Goal: Find contact information: Find contact information

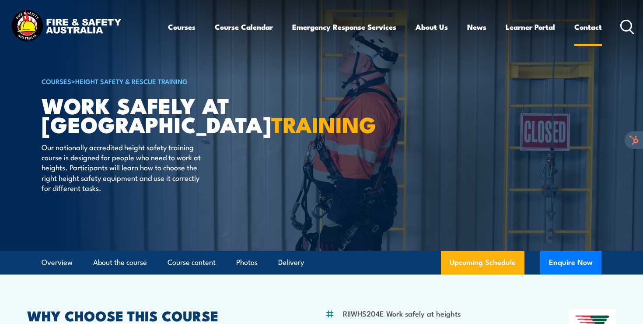
click at [587, 26] on link "Contact" at bounding box center [588, 26] width 28 height 23
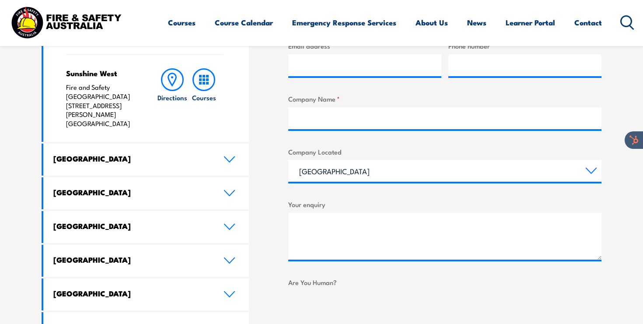
scroll to position [421, 0]
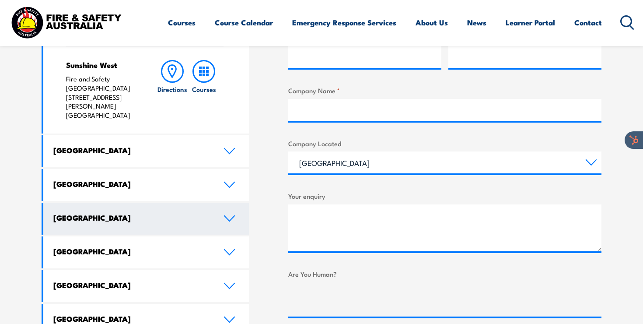
click at [182, 202] on link "Western Australia" at bounding box center [145, 218] width 205 height 32
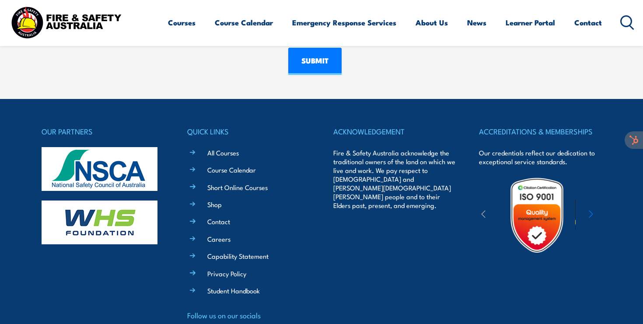
scroll to position [754, 0]
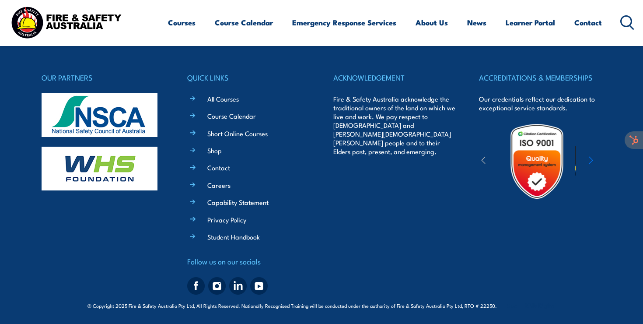
click at [219, 287] on img at bounding box center [216, 285] width 17 height 17
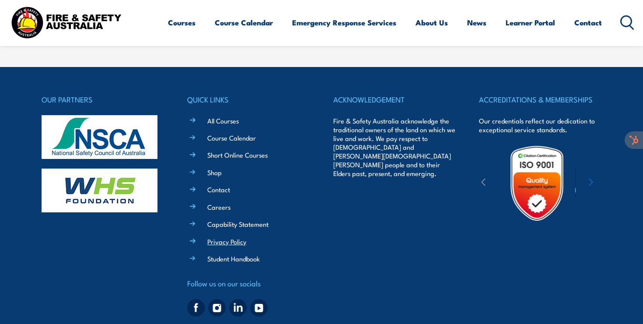
scroll to position [754, 0]
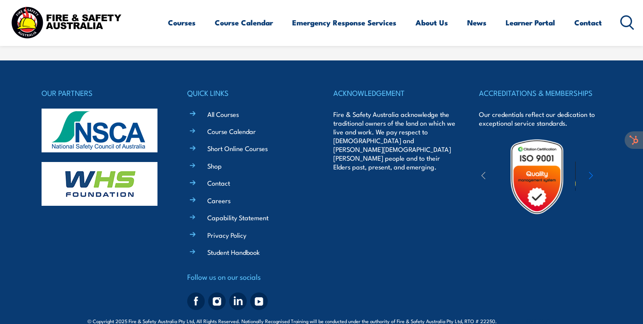
click at [198, 292] on img at bounding box center [195, 300] width 17 height 17
click at [234, 292] on img at bounding box center [237, 300] width 17 height 17
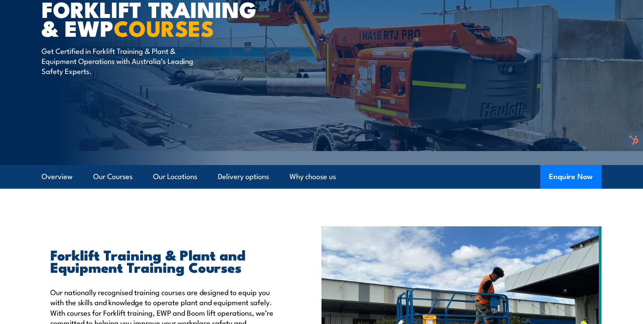
scroll to position [91, 0]
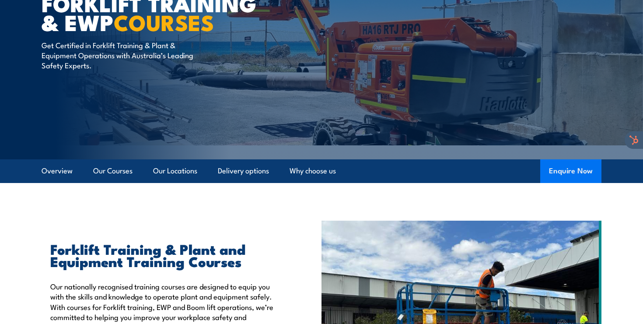
click at [574, 170] on button "Enquire Now" at bounding box center [570, 171] width 61 height 24
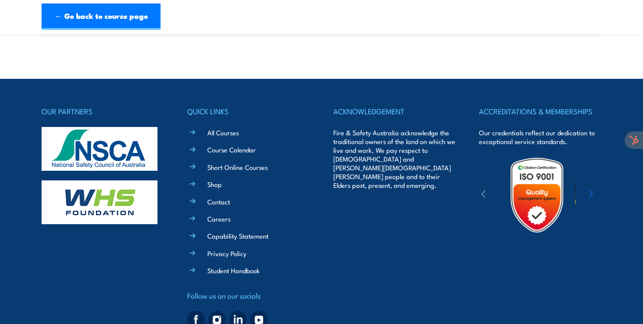
scroll to position [584, 0]
